Goal: Task Accomplishment & Management: Manage account settings

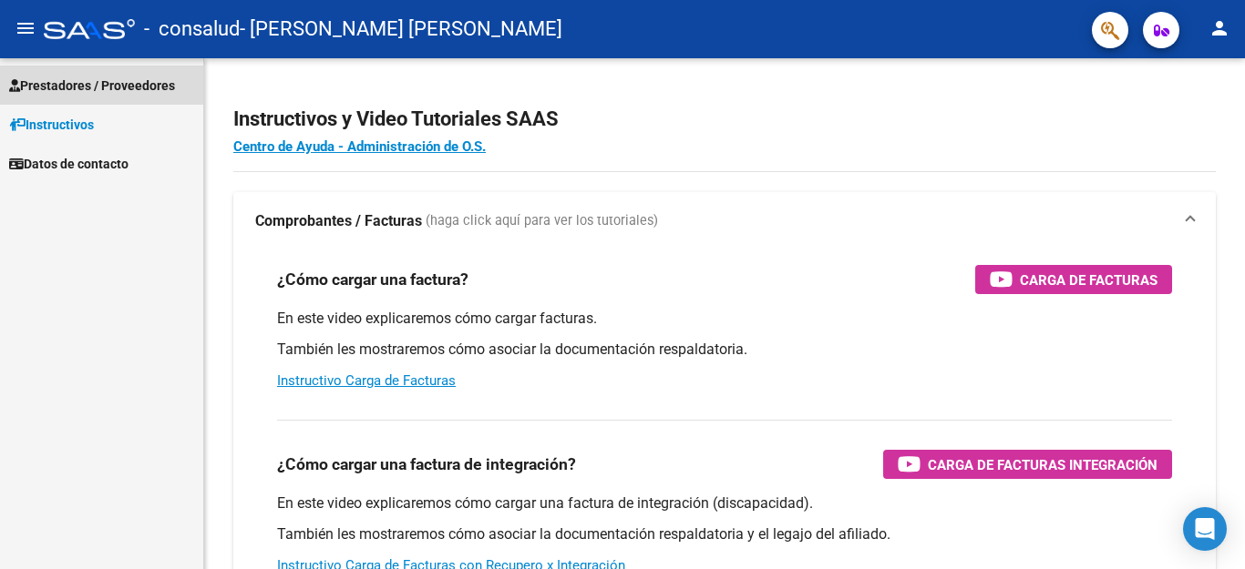
click at [153, 94] on span "Prestadores / Proveedores" at bounding box center [92, 86] width 166 height 20
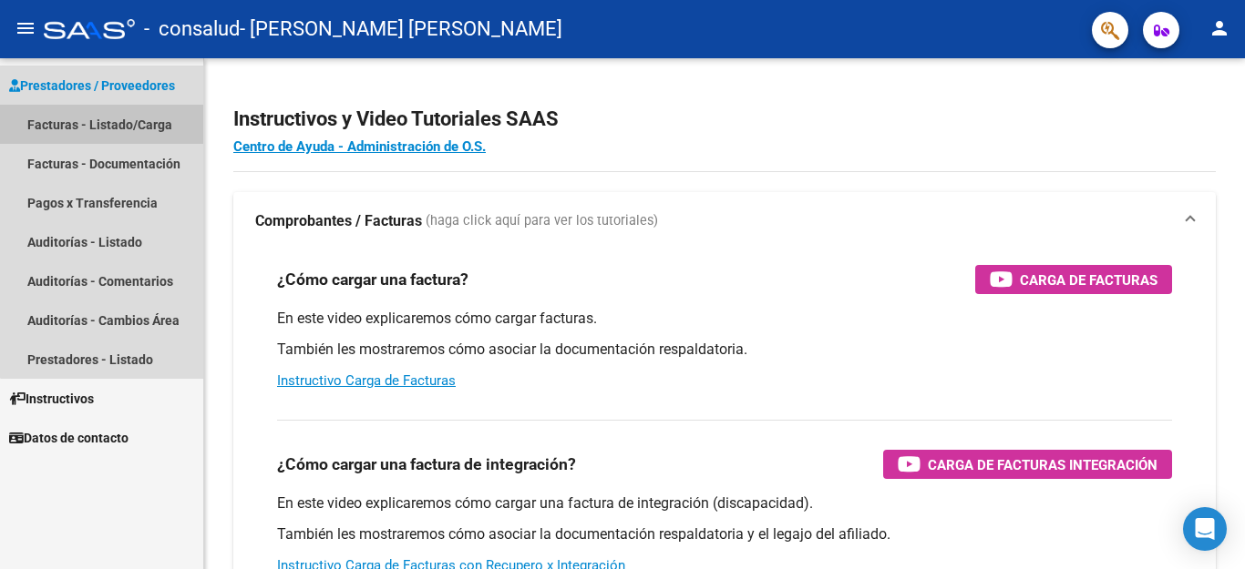
click at [143, 112] on link "Facturas - Listado/Carga" at bounding box center [101, 124] width 203 height 39
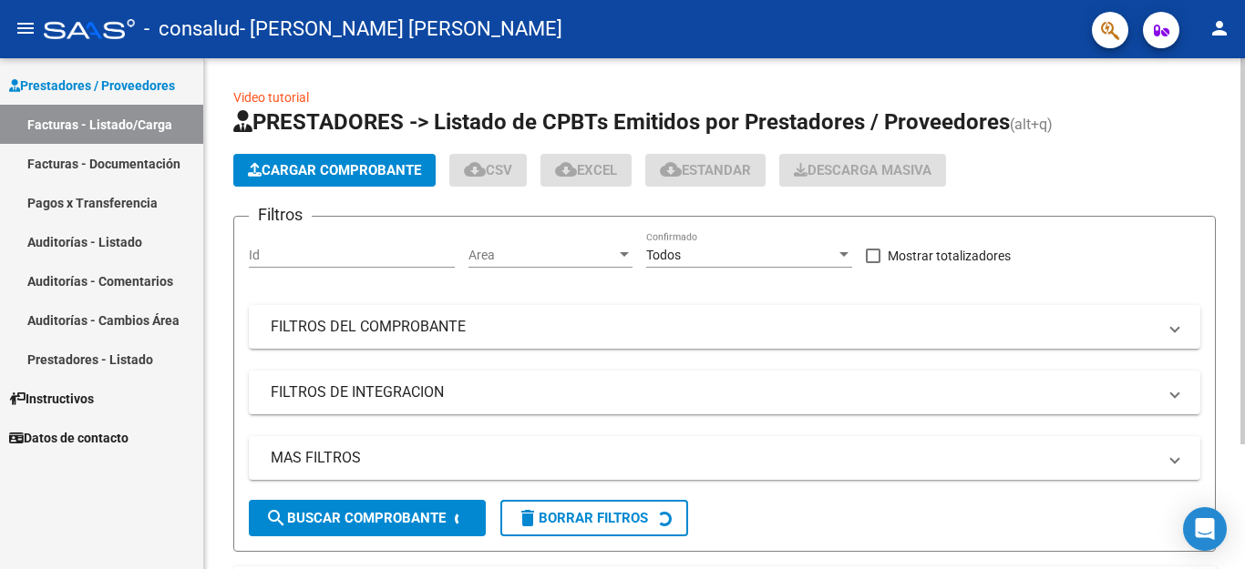
click at [1244, 322] on div at bounding box center [1242, 251] width 5 height 386
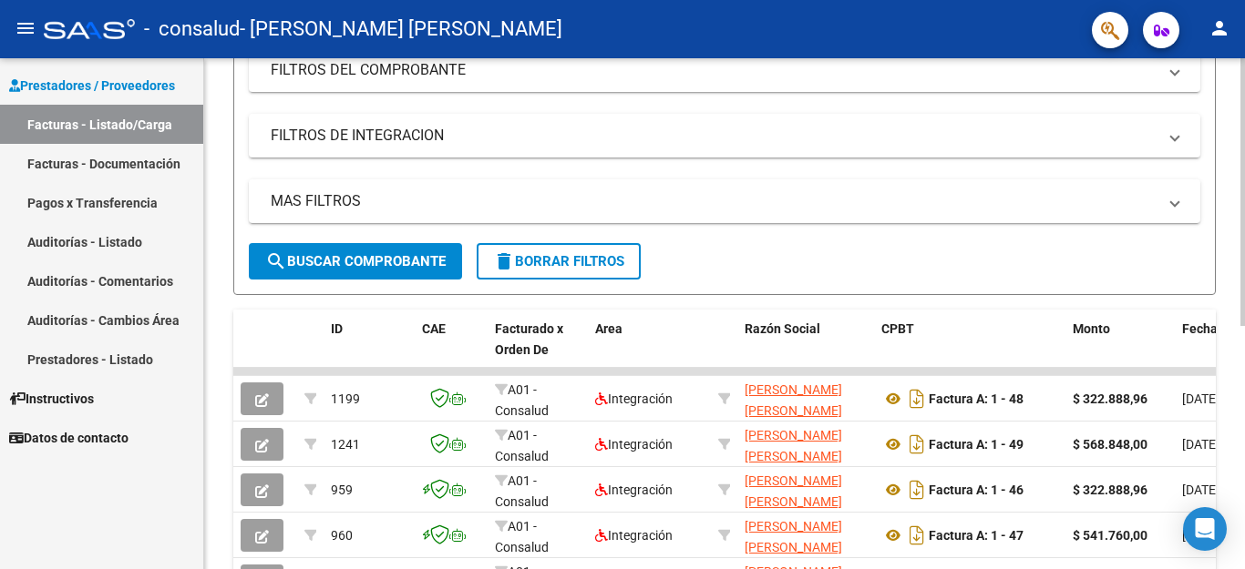
scroll to position [271, 0]
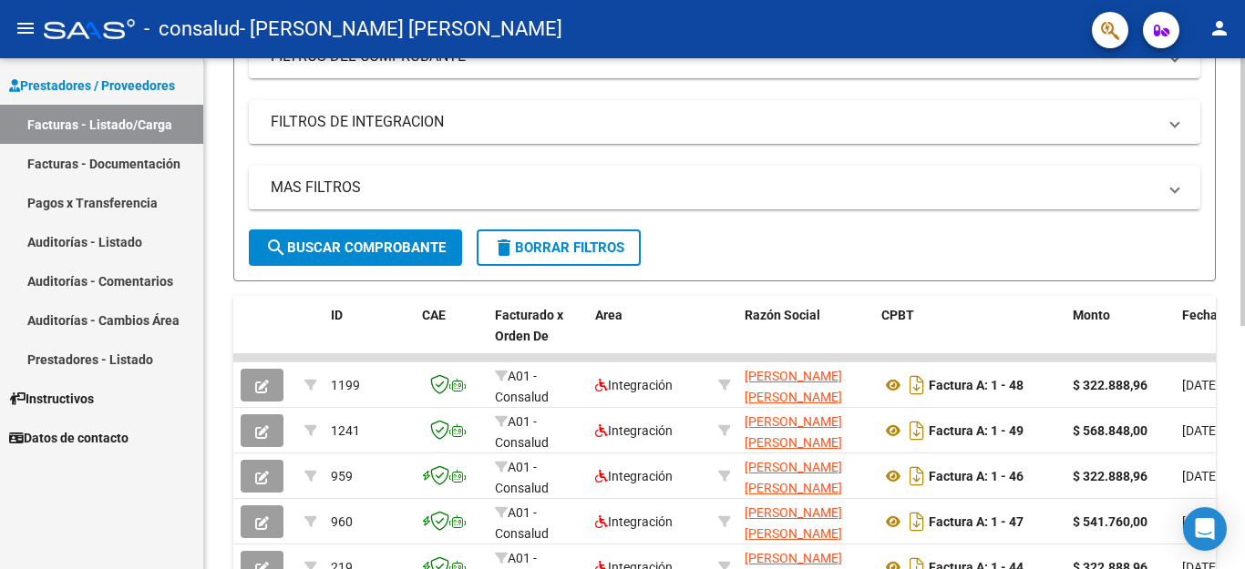
click at [1244, 326] on div at bounding box center [1242, 192] width 5 height 268
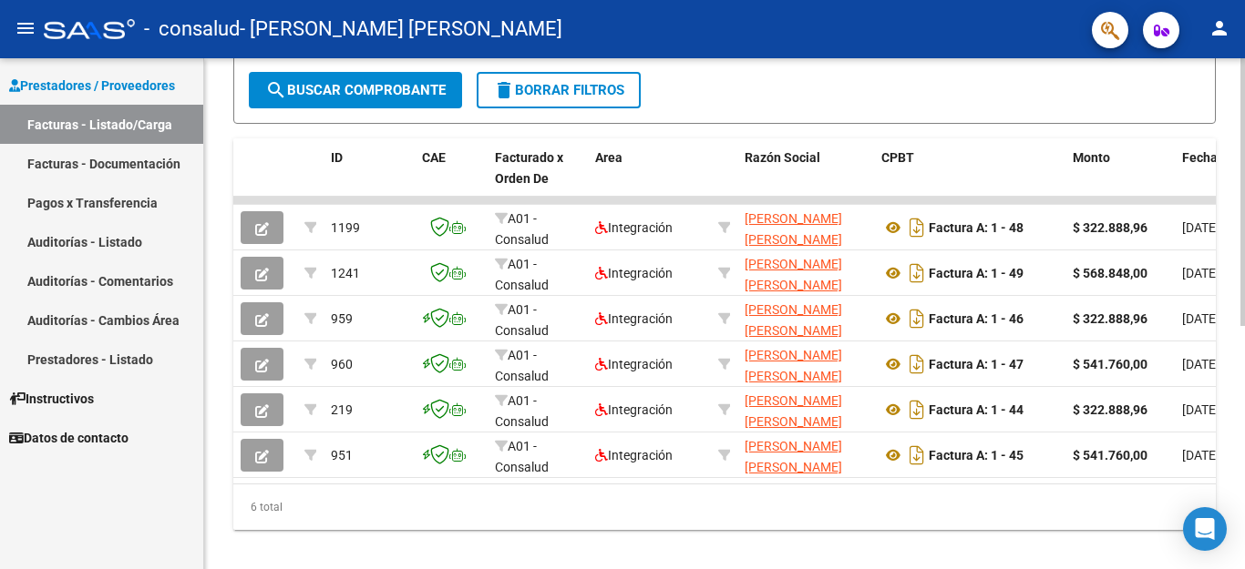
click at [1244, 326] on div at bounding box center [1242, 192] width 5 height 268
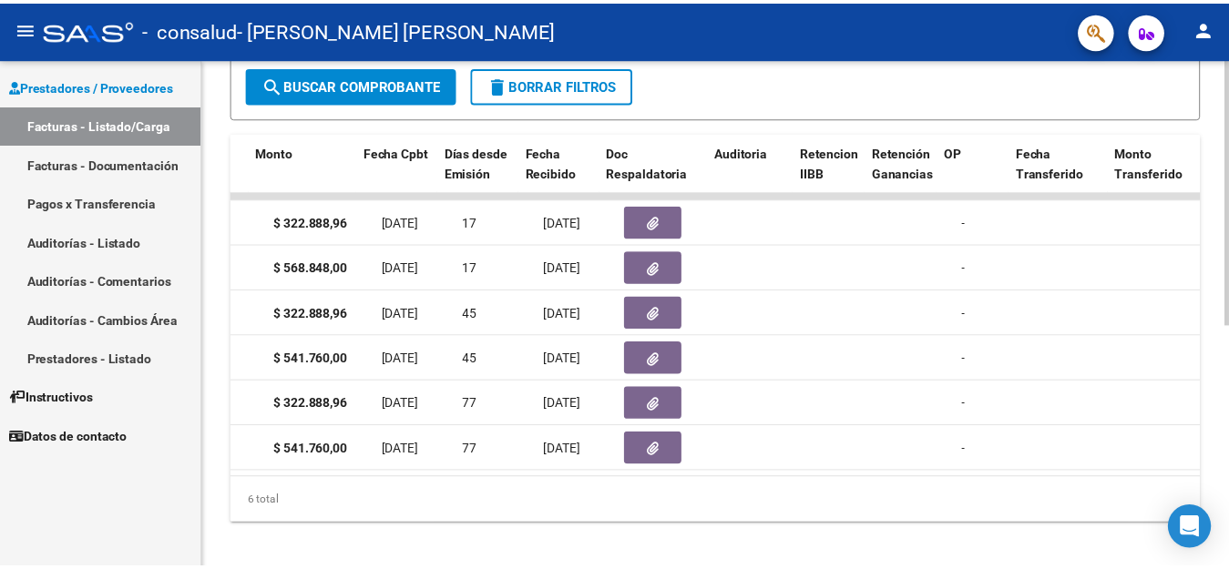
scroll to position [0, 814]
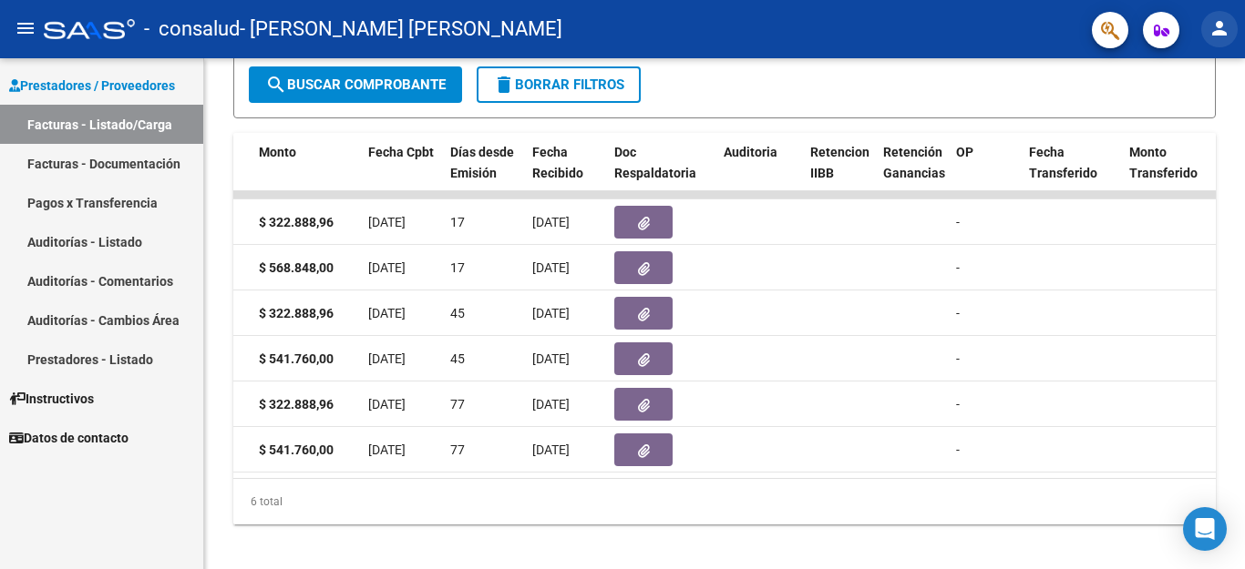
click at [1218, 33] on mat-icon "person" at bounding box center [1219, 28] width 22 height 22
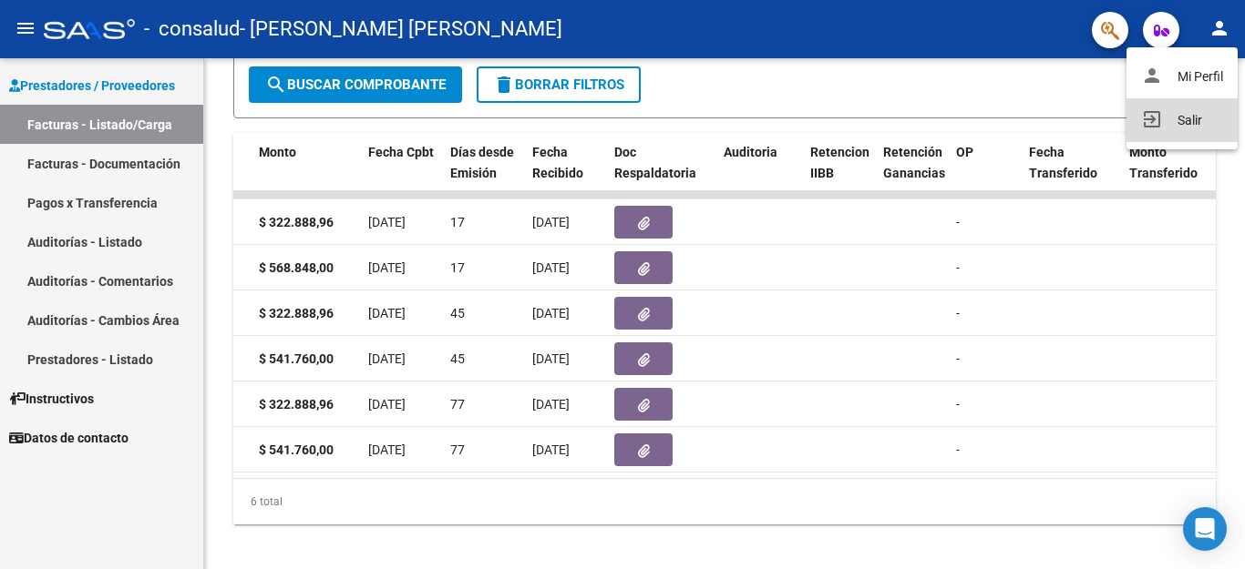
click at [1184, 114] on button "exit_to_app Salir" at bounding box center [1181, 120] width 111 height 44
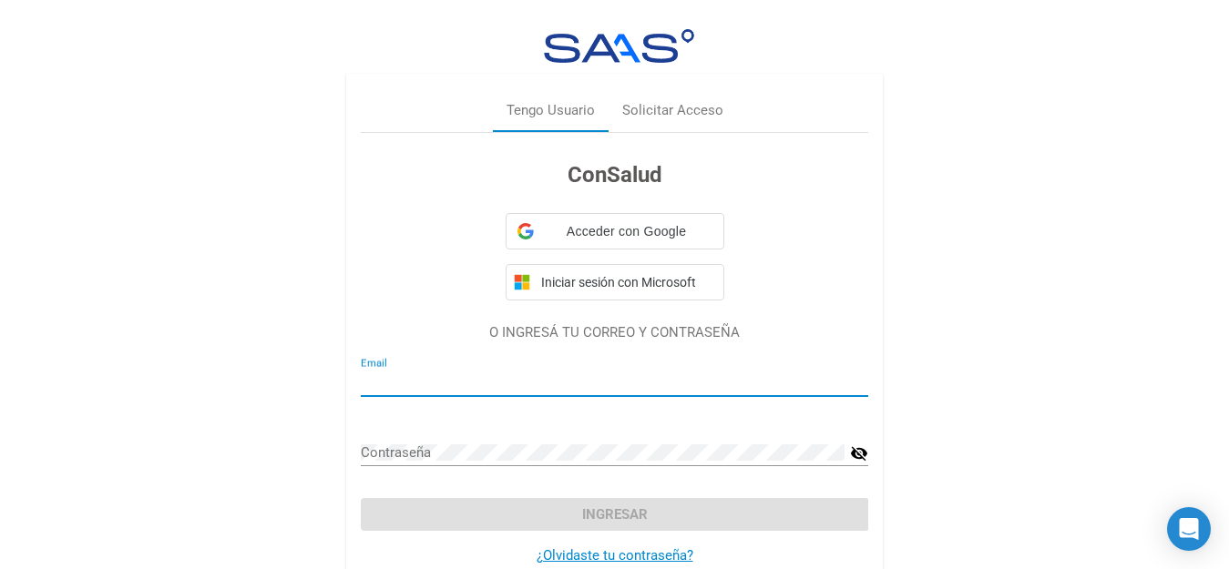
type input "[EMAIL_ADDRESS][DOMAIN_NAME]"
